Goal: Task Accomplishment & Management: Complete application form

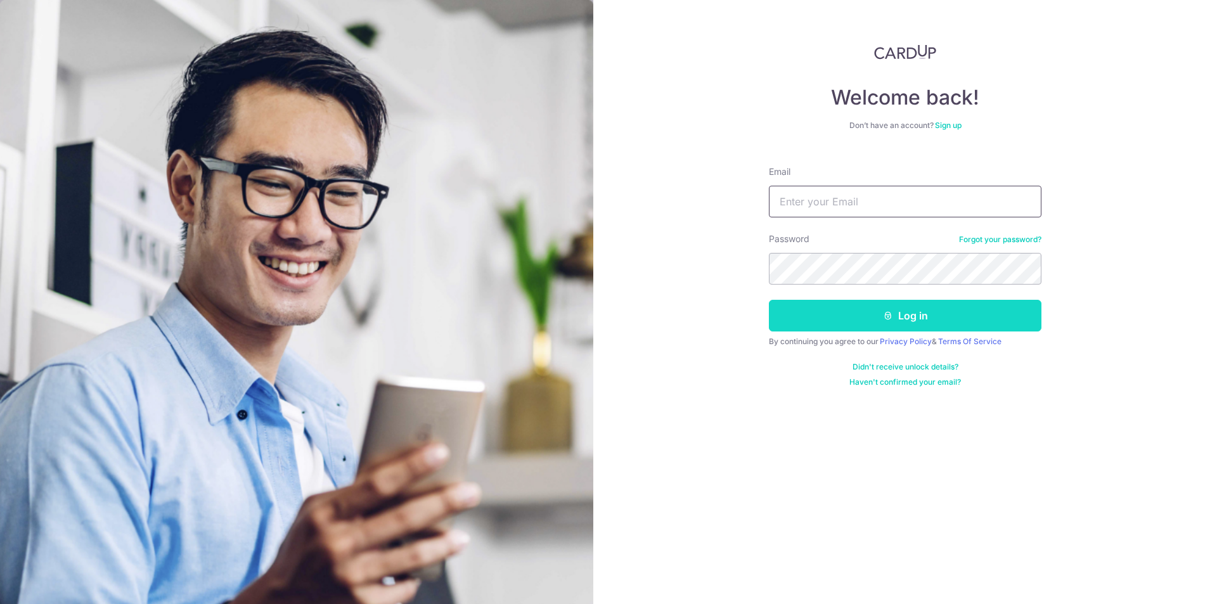
type input "shulinchong@yahoo.com.sg"
click at [849, 324] on button "Log in" at bounding box center [905, 316] width 273 height 32
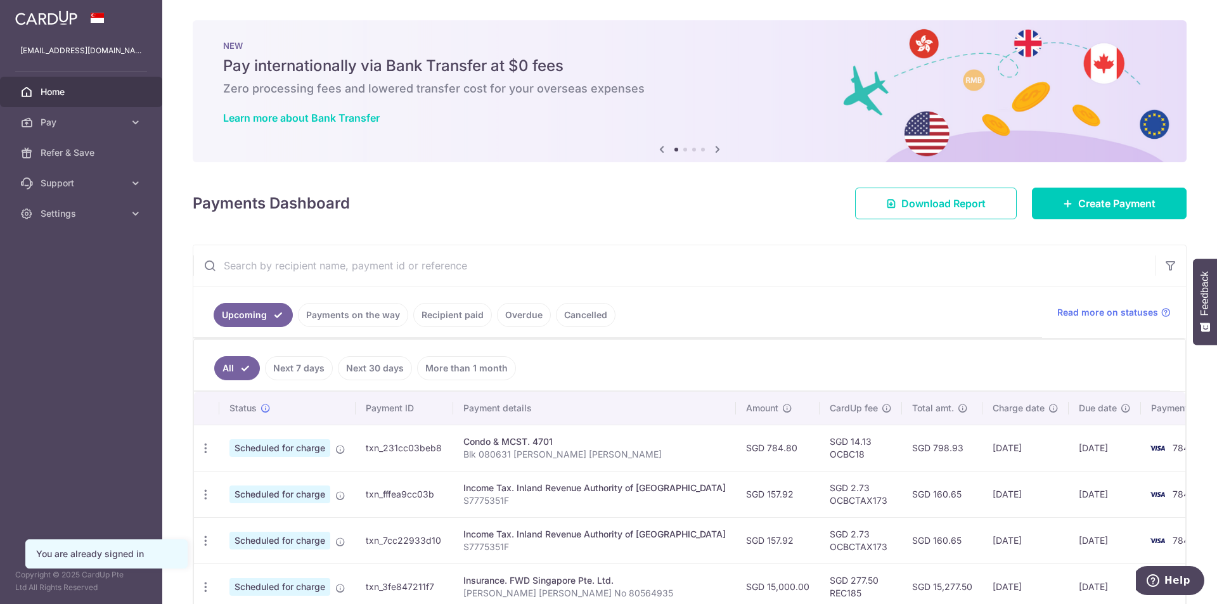
click at [47, 129] on link "Pay" at bounding box center [81, 122] width 162 height 30
click at [63, 147] on span "Payments" at bounding box center [83, 152] width 84 height 13
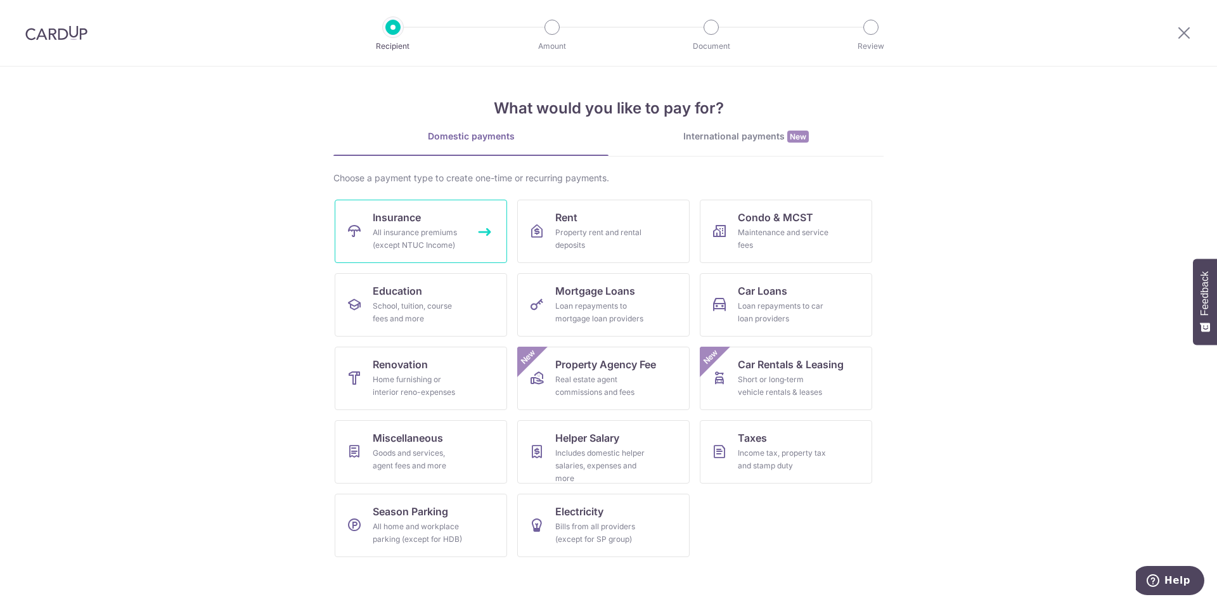
click at [445, 248] on div "All insurance premiums (except NTUC Income)" at bounding box center [418, 238] width 91 height 25
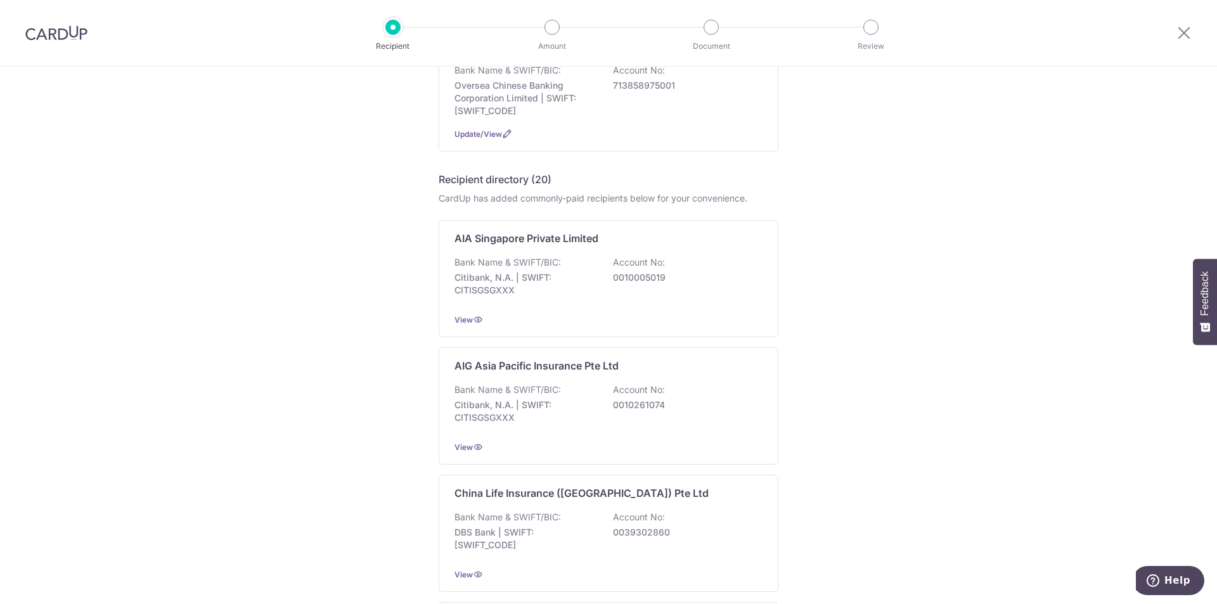
scroll to position [190, 0]
